Goal: Browse casually: Explore the website without a specific task or goal

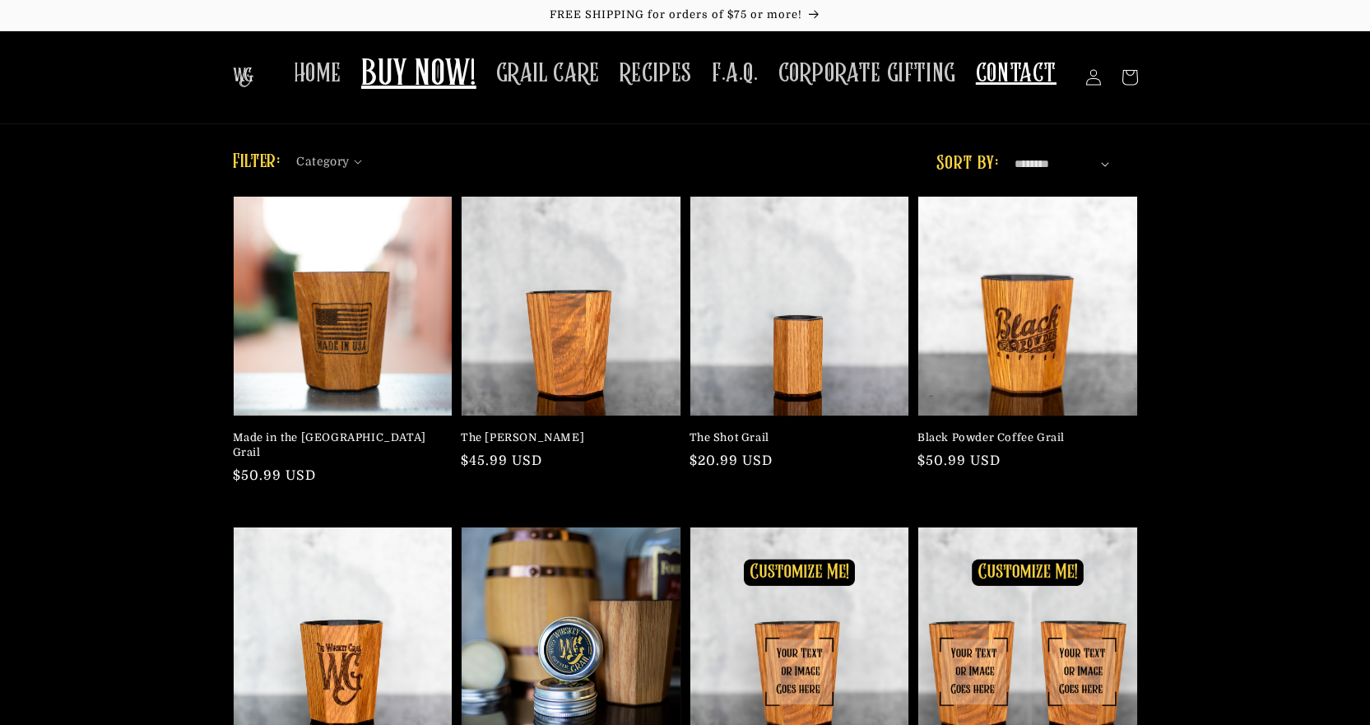
click at [1001, 67] on span "CONTACT" at bounding box center [1016, 74] width 81 height 32
click at [336, 76] on span "HOME" at bounding box center [318, 74] width 48 height 32
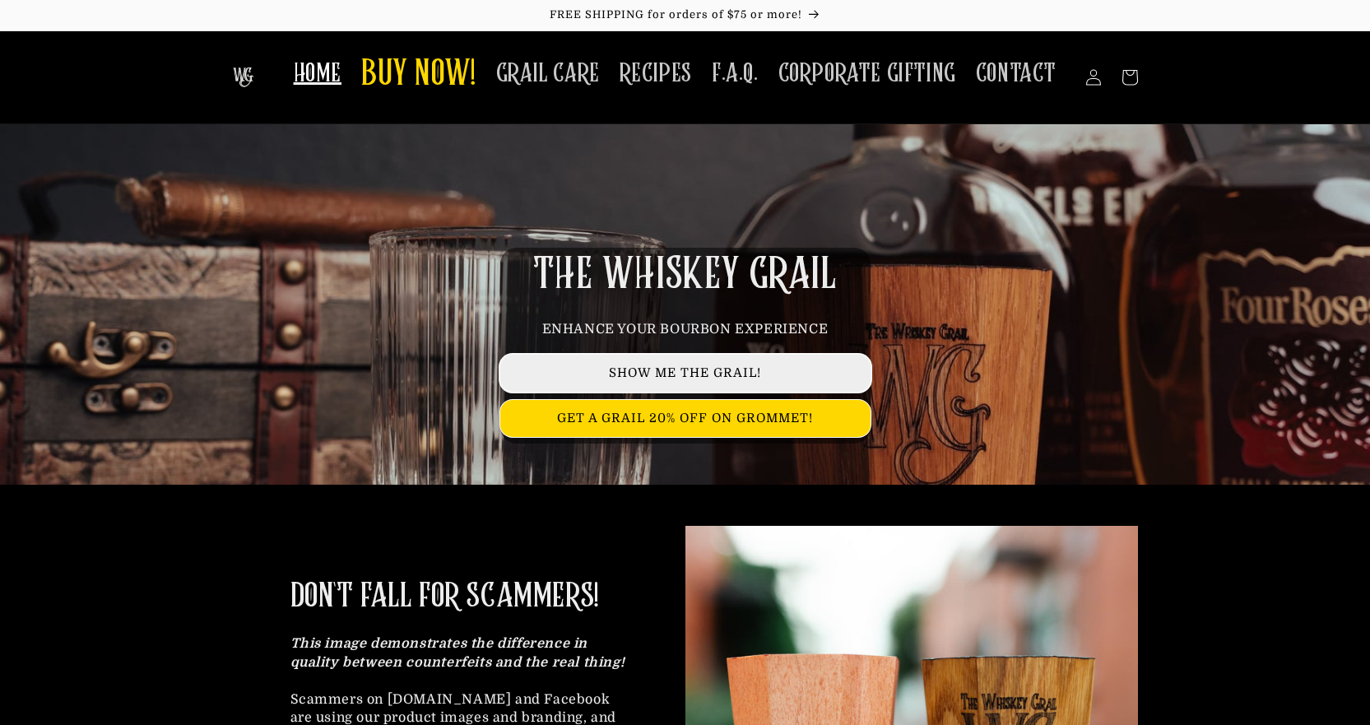
click at [644, 374] on link "SHOW ME THE GRAIL!" at bounding box center [685, 373] width 370 height 37
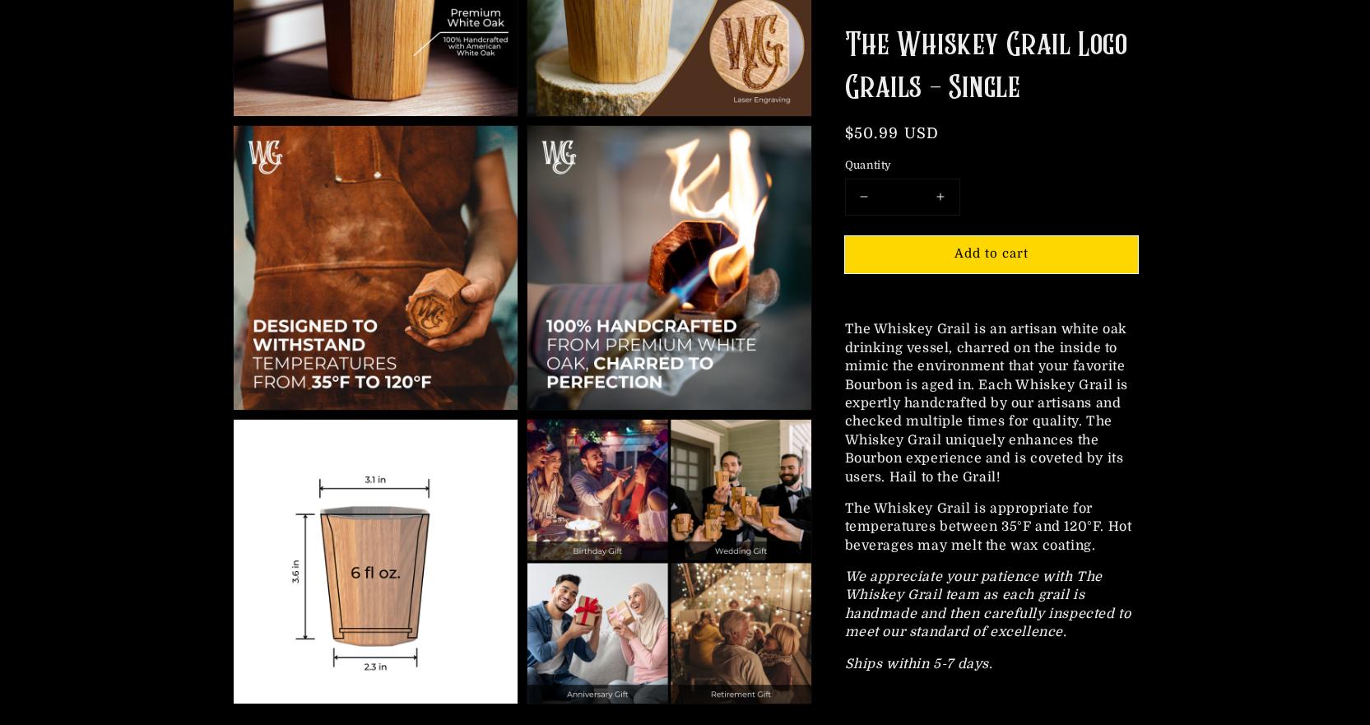
scroll to position [1399, 0]
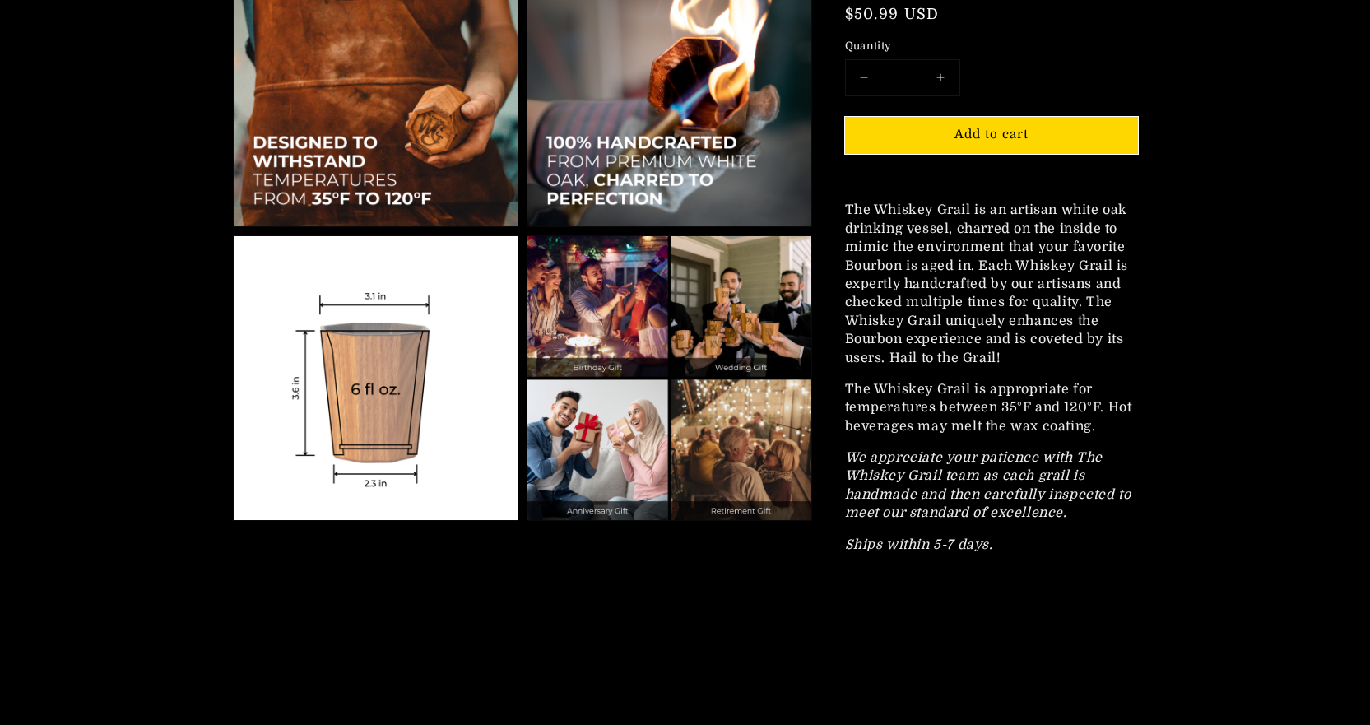
click at [748, 308] on img at bounding box center [669, 378] width 284 height 284
click at [745, 302] on img at bounding box center [669, 378] width 284 height 284
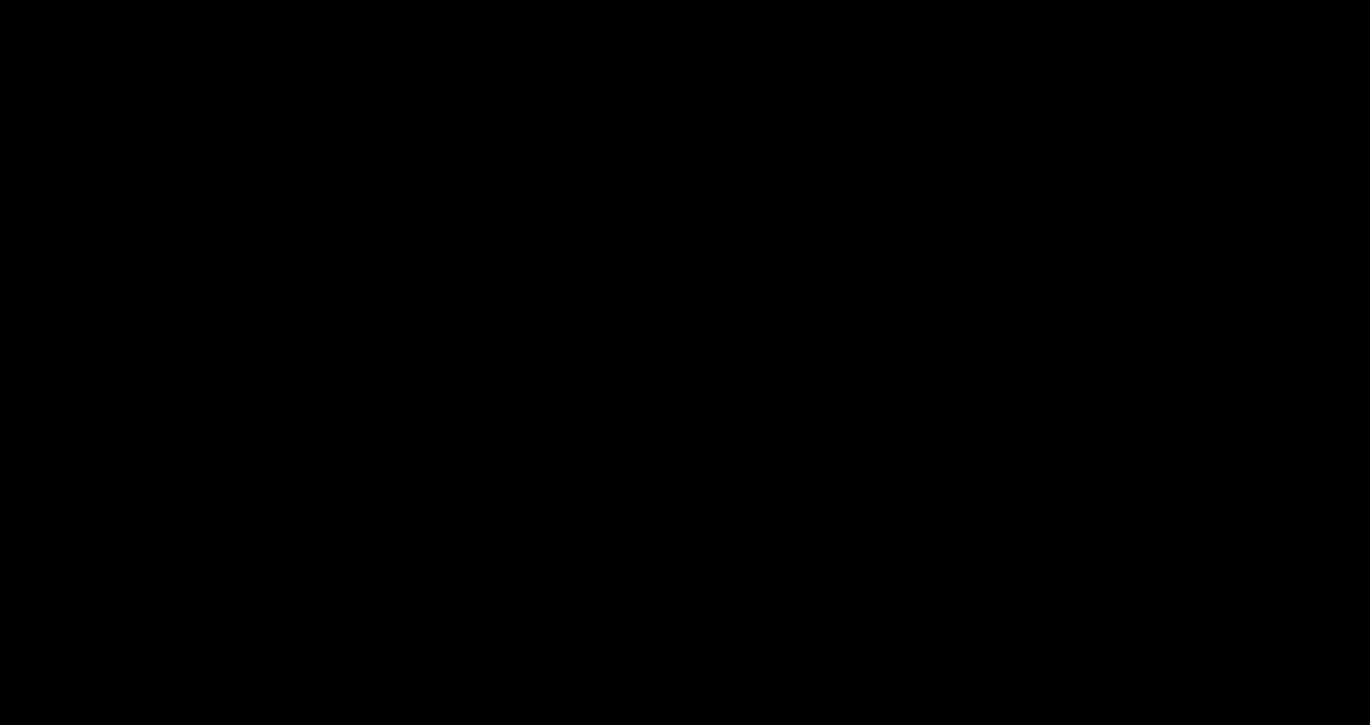
scroll to position [3127, 0]
